Goal: Information Seeking & Learning: Learn about a topic

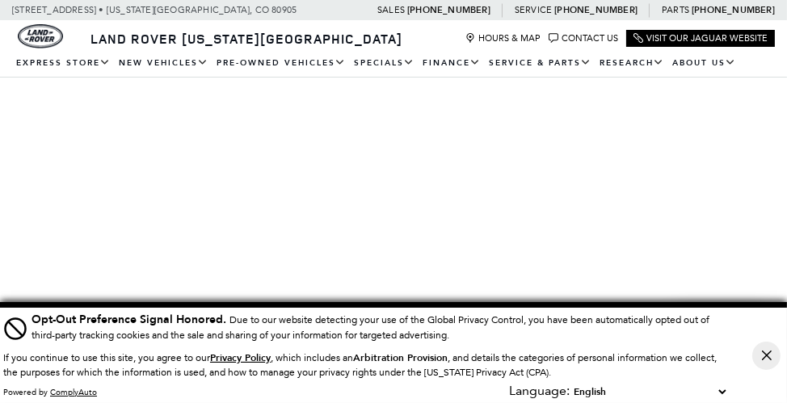
click at [722, 393] on select "English Spanish / Español English / [GEOGRAPHIC_DATA] Korean / 한국어 Vietnamese /…" at bounding box center [650, 392] width 160 height 16
click at [767, 388] on div "Cookie Consent Banner" at bounding box center [766, 355] width 41 height 95
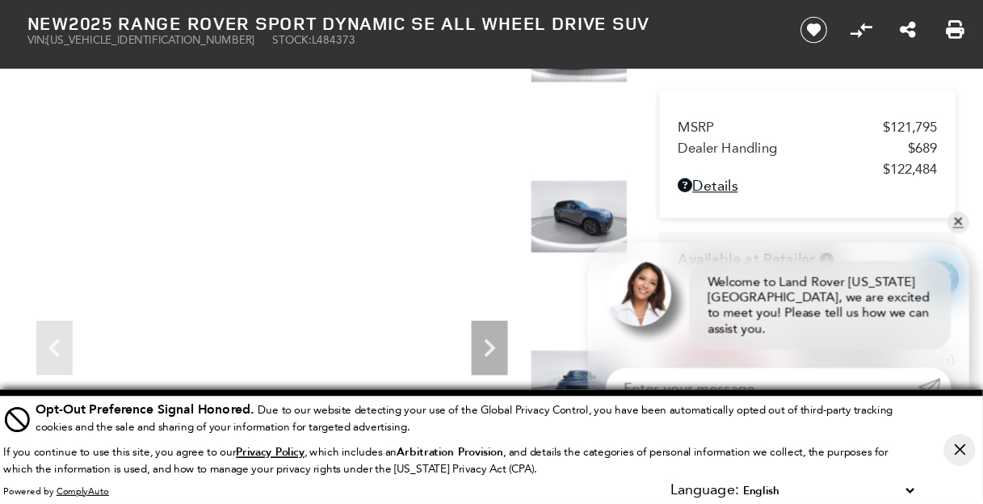
scroll to position [150, 0]
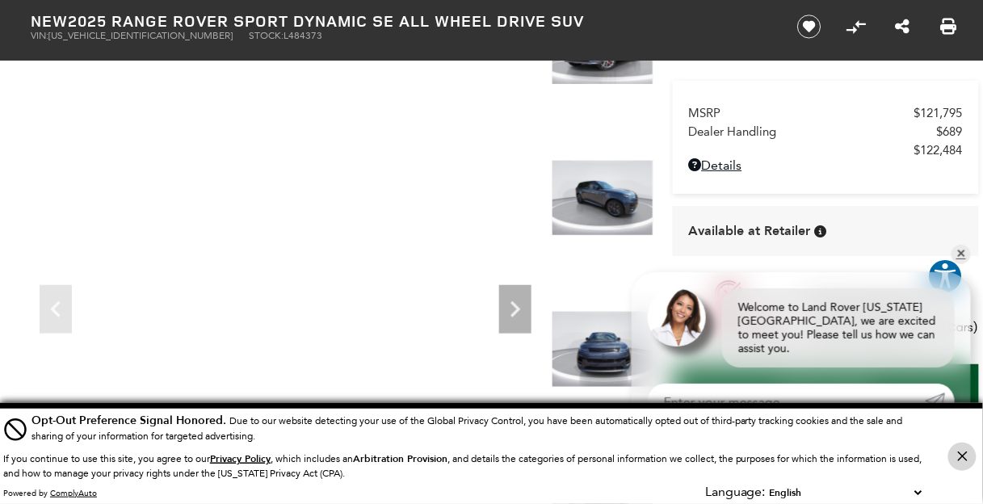
click at [786, 402] on button "Close Button" at bounding box center [963, 457] width 28 height 28
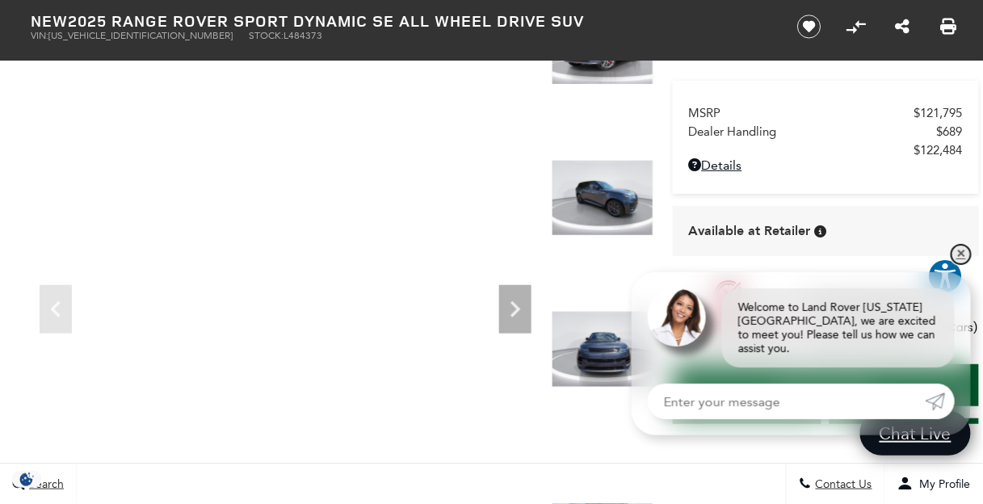
click at [786, 264] on link "✕" at bounding box center [961, 254] width 19 height 19
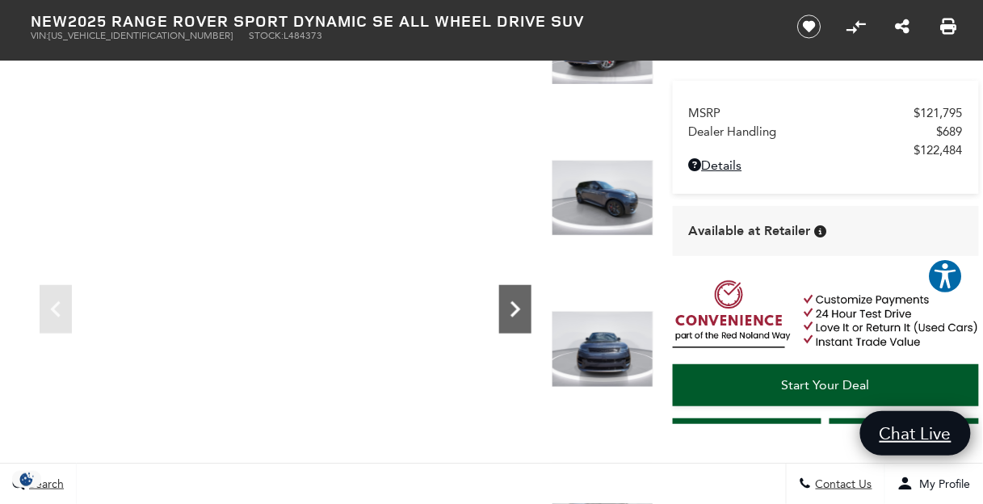
click at [514, 312] on icon "Next" at bounding box center [516, 309] width 10 height 16
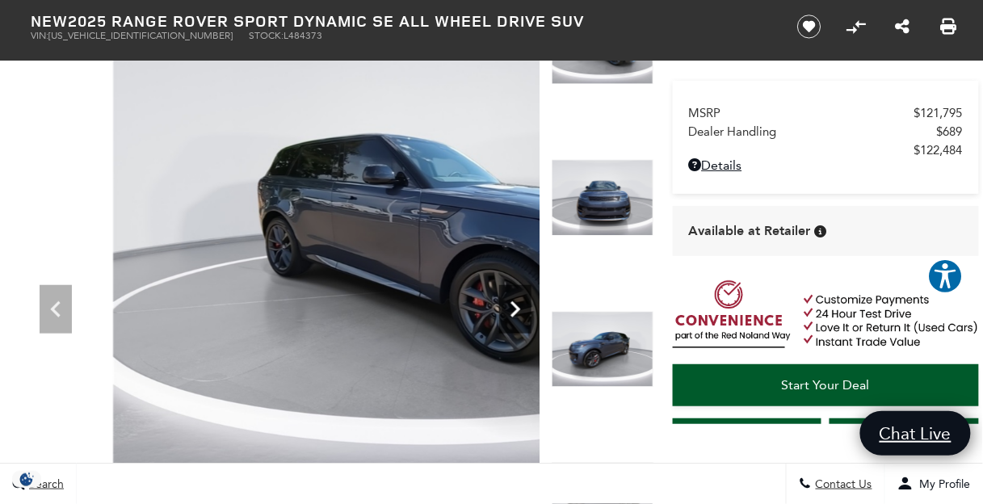
click at [514, 312] on icon "Next" at bounding box center [516, 309] width 10 height 16
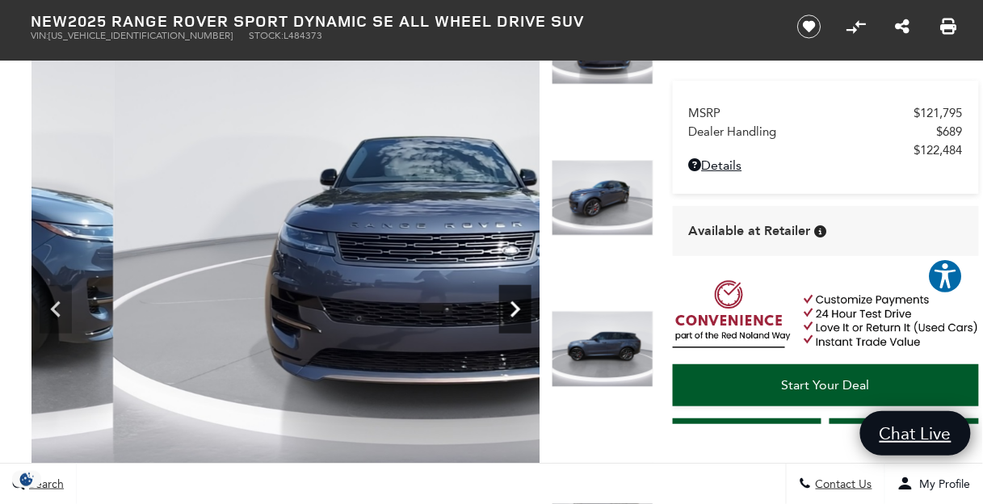
click at [514, 312] on icon "Next" at bounding box center [516, 309] width 10 height 16
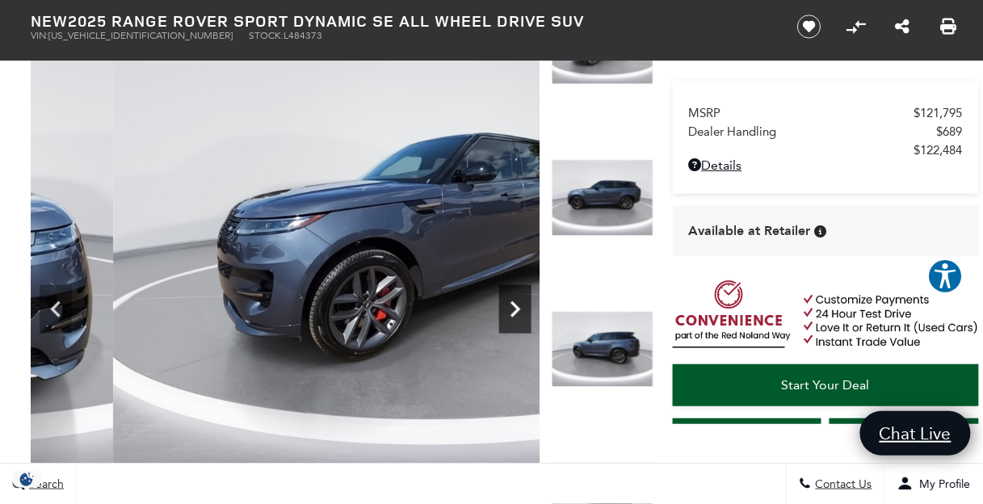
click at [514, 312] on icon "Next" at bounding box center [516, 309] width 10 height 16
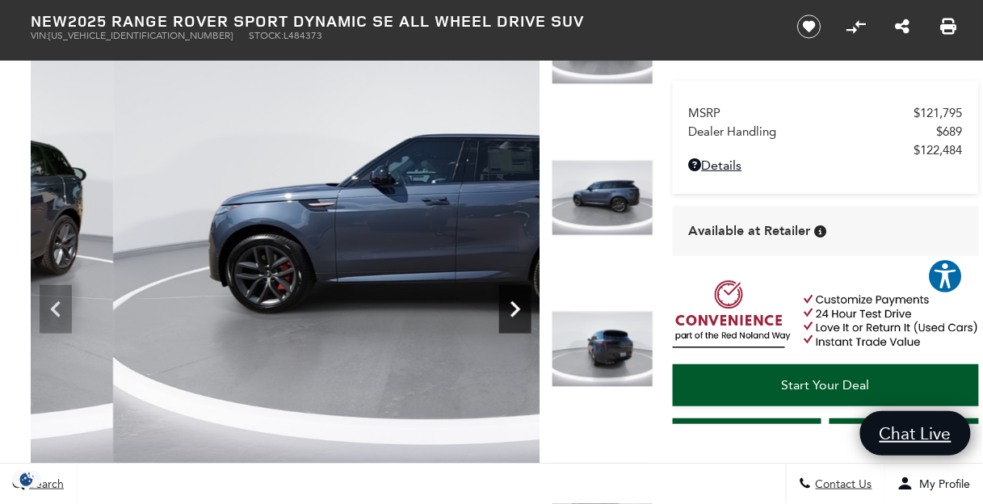
click at [514, 312] on icon "Next" at bounding box center [516, 309] width 10 height 16
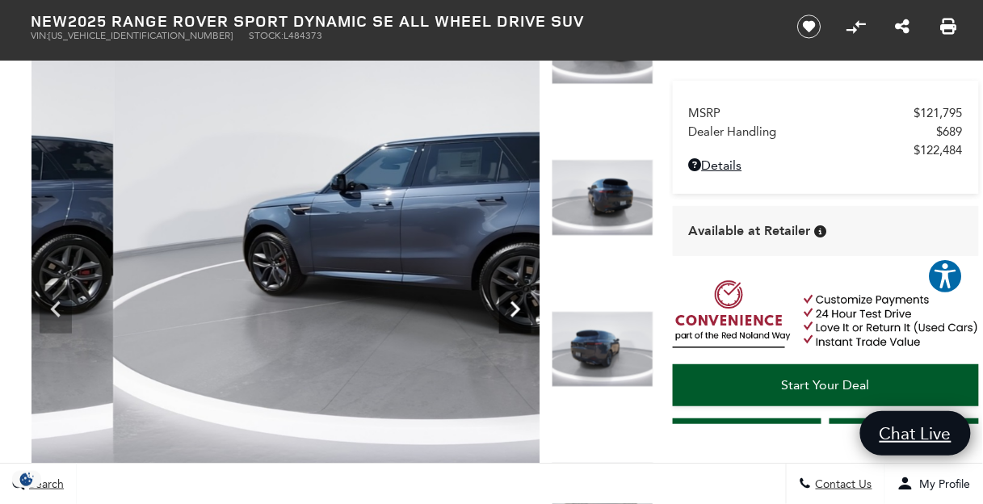
click at [514, 312] on icon "Next" at bounding box center [516, 309] width 10 height 16
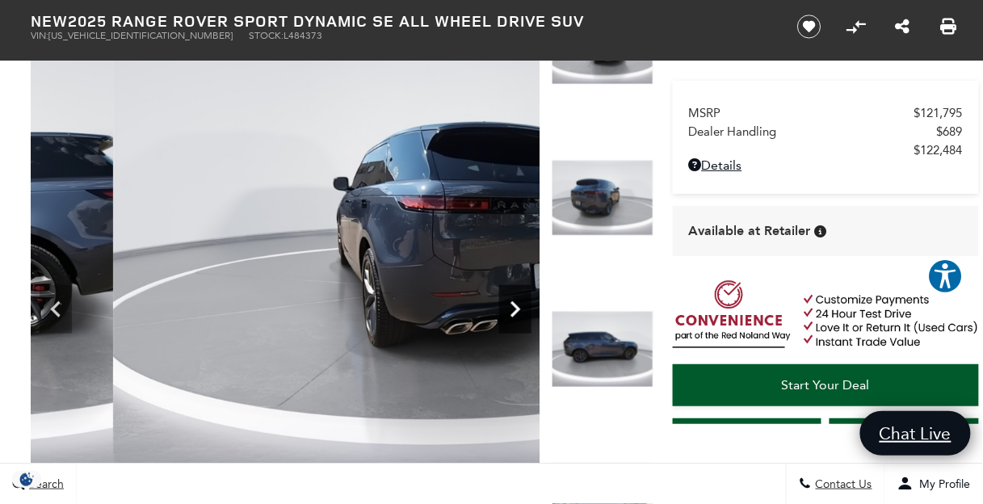
click at [514, 312] on icon "Next" at bounding box center [516, 309] width 10 height 16
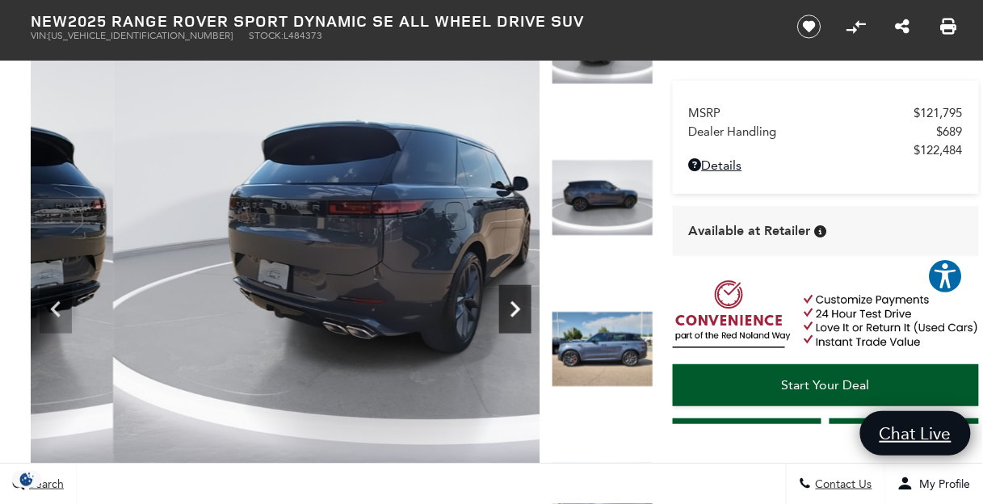
click at [514, 312] on icon "Next" at bounding box center [516, 309] width 10 height 16
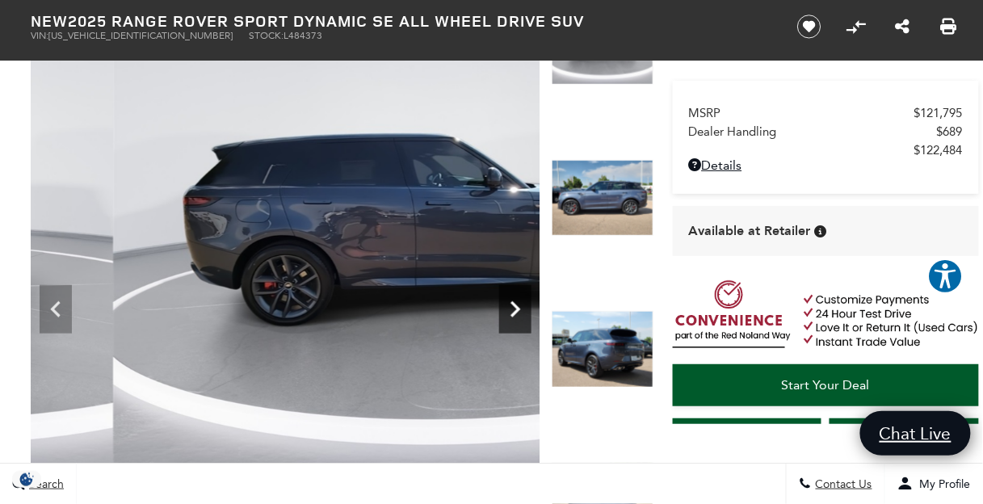
click at [514, 312] on icon "Next" at bounding box center [516, 309] width 10 height 16
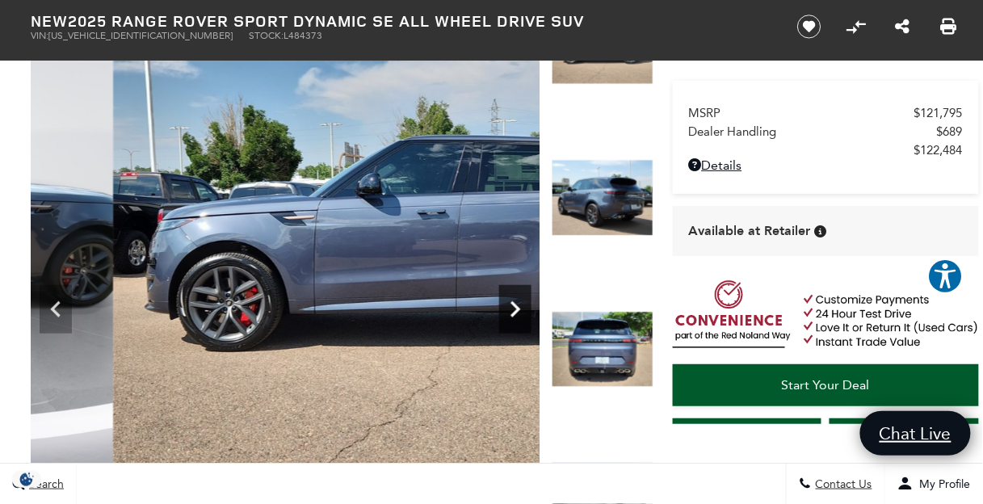
click at [514, 312] on icon "Next" at bounding box center [516, 309] width 10 height 16
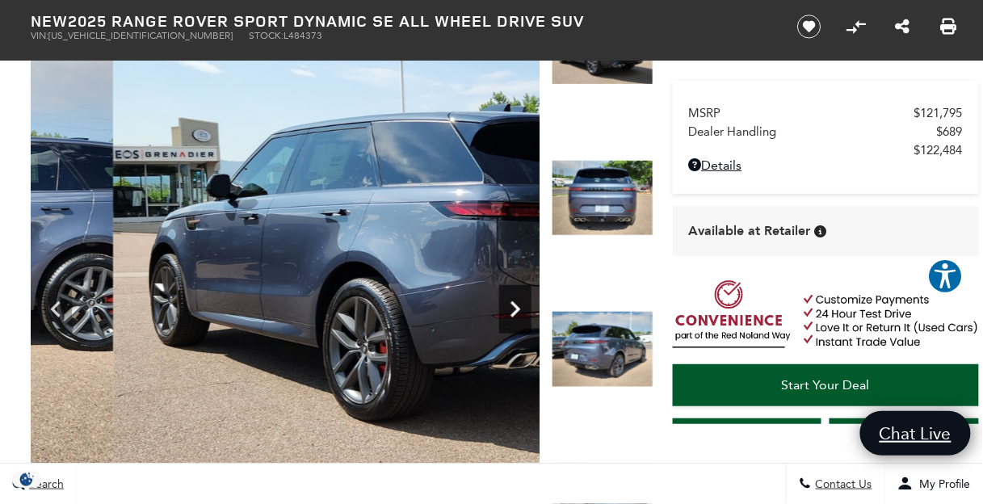
click at [514, 312] on icon "Next" at bounding box center [516, 309] width 10 height 16
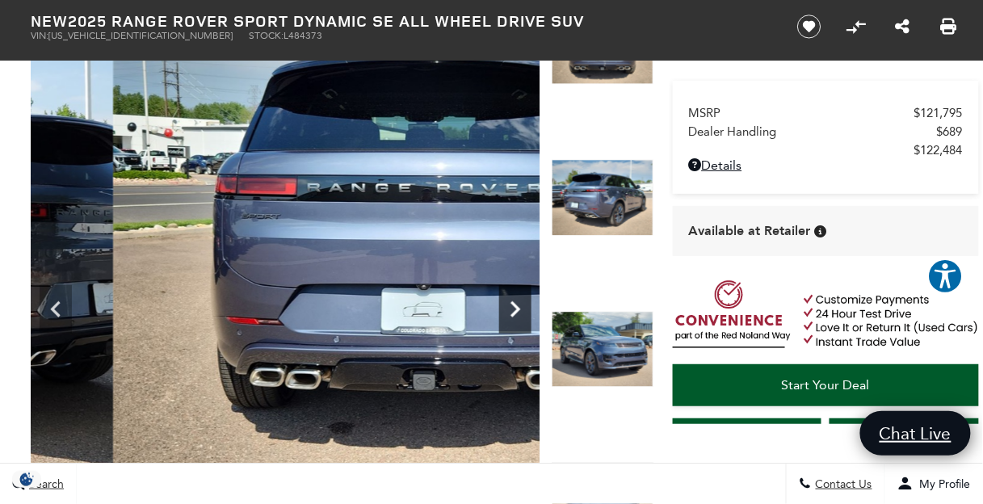
click at [514, 312] on icon "Next" at bounding box center [516, 309] width 10 height 16
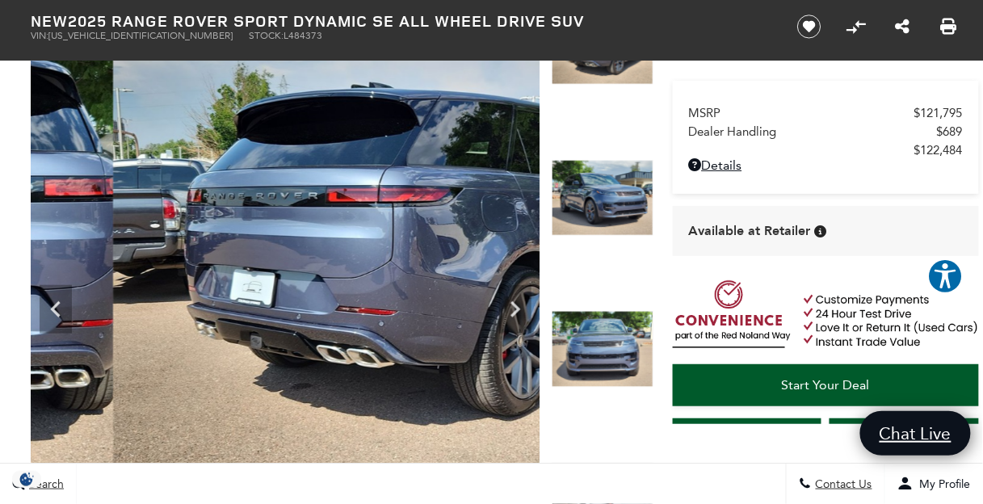
drag, startPoint x: 967, startPoint y: 128, endPoint x: 971, endPoint y: 191, distance: 62.3
click at [786, 191] on div "MSRP $121,795 Dealer Handling $689 $122,484 Disclaimer: Dealer Handling include…" at bounding box center [826, 250] width 314 height 347
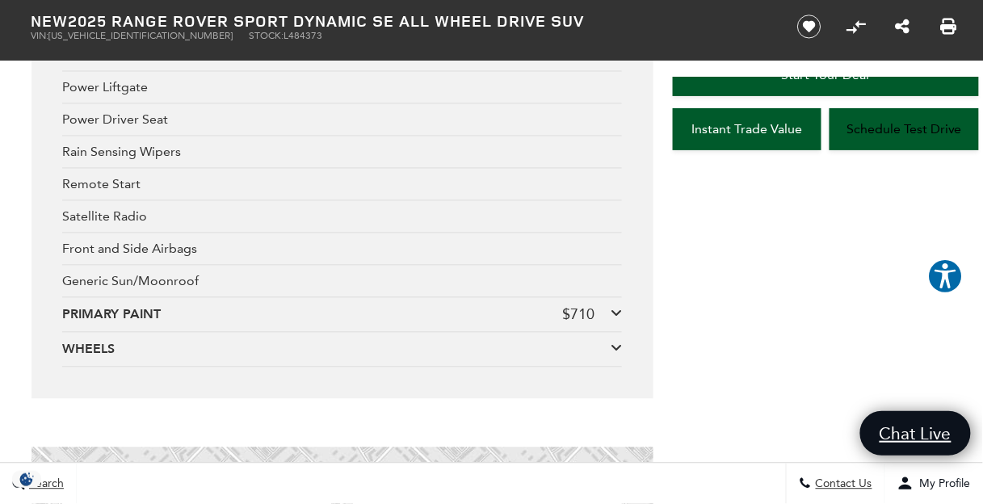
scroll to position [3550, 0]
